Goal: Task Accomplishment & Management: Use online tool/utility

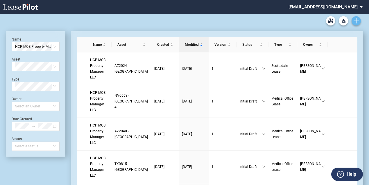
click at [355, 21] on use "Create new document" at bounding box center [355, 20] width 5 height 5
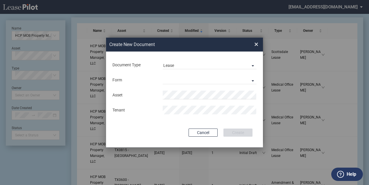
click at [175, 84] on md-input-container "Form Medical Office Lease Scottsdale Lease Louisville Lease [GEOGRAPHIC_DATA] […" at bounding box center [184, 80] width 145 height 10
click at [175, 83] on md-select "Medical Office Lease Scottsdale Lease Louisville Lease [GEOGRAPHIC_DATA] [GEOGR…" at bounding box center [210, 80] width 94 height 9
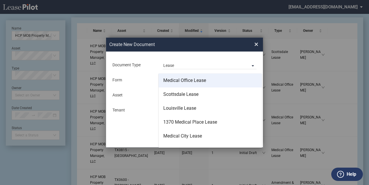
click at [178, 82] on div "Medical Office Lease" at bounding box center [184, 80] width 43 height 6
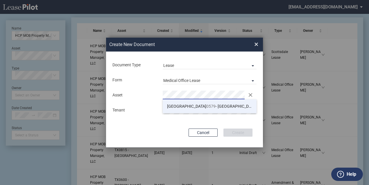
click at [173, 103] on li "TX 0579 - [GEOGRAPHIC_DATA]" at bounding box center [210, 107] width 94 height 14
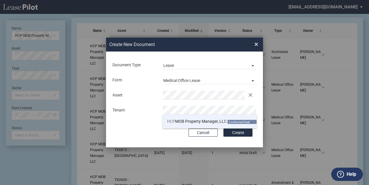
click at [182, 121] on span "HCP MOB Property Manager, LLC" at bounding box center [196, 121] width 59 height 5
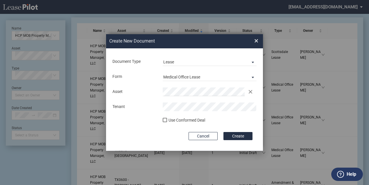
click at [182, 121] on div "Use Conformed Deal" at bounding box center [186, 121] width 37 height 6
click at [244, 139] on button "Create" at bounding box center [237, 136] width 29 height 8
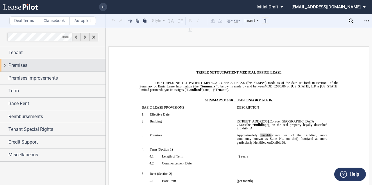
click at [49, 65] on div "Premises" at bounding box center [56, 65] width 97 height 7
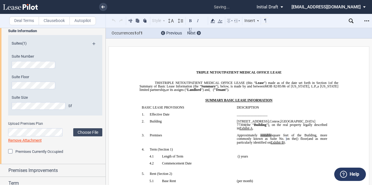
scroll to position [45, 0]
click at [26, 102] on div "Suite Size Sf" at bounding box center [47, 102] width 71 height 15
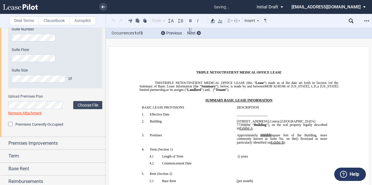
scroll to position [99, 0]
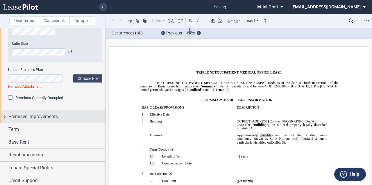
click at [25, 120] on div "Premises Improvements" at bounding box center [52, 117] width 105 height 12
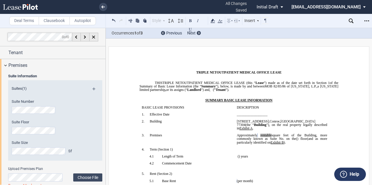
scroll to position [8, 0]
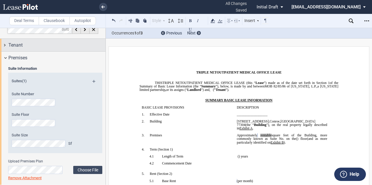
click at [34, 49] on div "Tenant" at bounding box center [52, 45] width 105 height 12
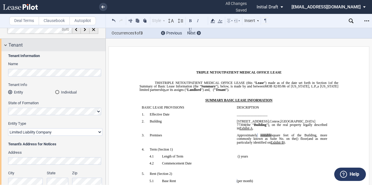
click at [34, 49] on div "Tenant" at bounding box center [52, 45] width 105 height 12
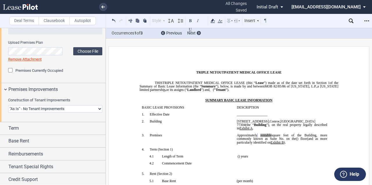
scroll to position [140, 0]
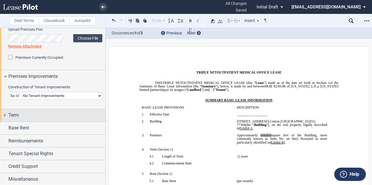
click at [17, 118] on span "Term" at bounding box center [13, 115] width 10 height 7
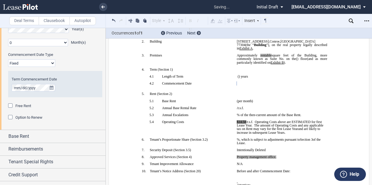
scroll to position [247, 0]
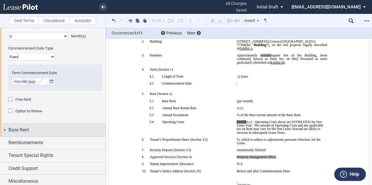
click at [50, 131] on div "Base Rent" at bounding box center [56, 130] width 97 height 7
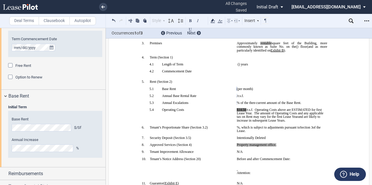
scroll to position [93, 0]
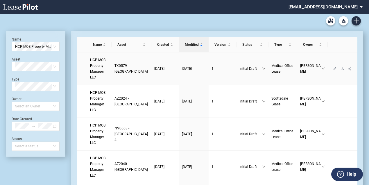
click at [333, 71] on icon "edit" at bounding box center [334, 68] width 3 height 3
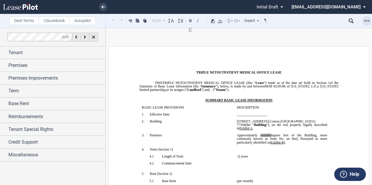
click at [367, 22] on icon "Open Lease options menu" at bounding box center [366, 21] width 5 height 5
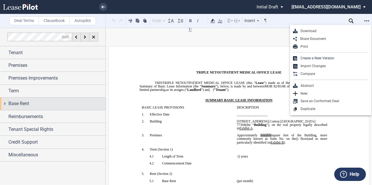
click at [50, 103] on div "Base Rent" at bounding box center [56, 103] width 97 height 7
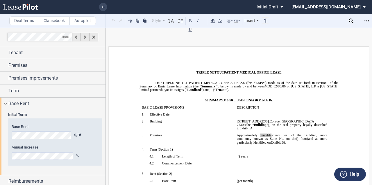
scroll to position [29, 0]
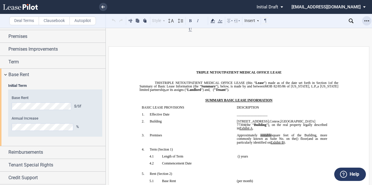
click at [366, 20] on icon "Open Lease options menu" at bounding box center [366, 21] width 5 height 5
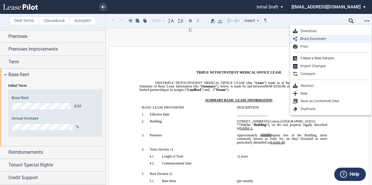
click at [320, 35] on div "Share Document" at bounding box center [330, 39] width 81 height 8
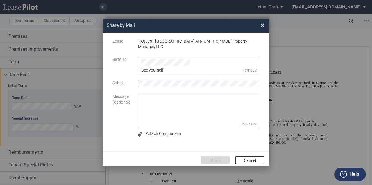
click at [260, 27] on span "×" at bounding box center [262, 25] width 4 height 9
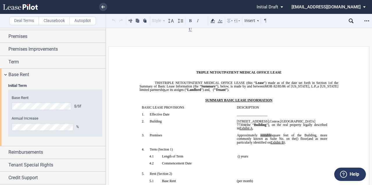
scroll to position [14, 0]
click at [364, 22] on icon "Open Lease options menu" at bounding box center [366, 21] width 5 height 5
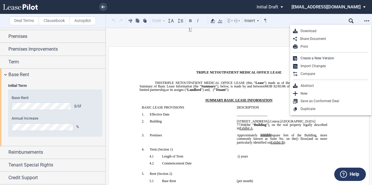
scroll to position [0, 0]
click at [317, 33] on div "Download" at bounding box center [332, 31] width 71 height 5
